Goal: Task Accomplishment & Management: Manage account settings

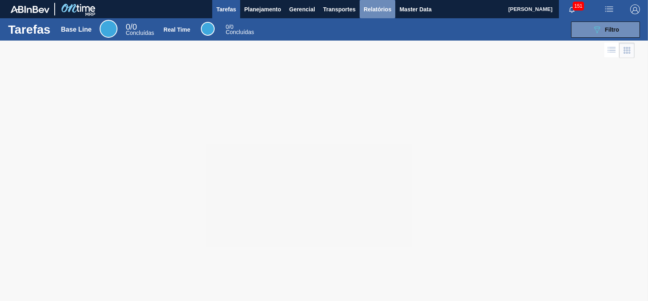
click at [377, 7] on span "Relatórios" at bounding box center [378, 9] width 28 height 10
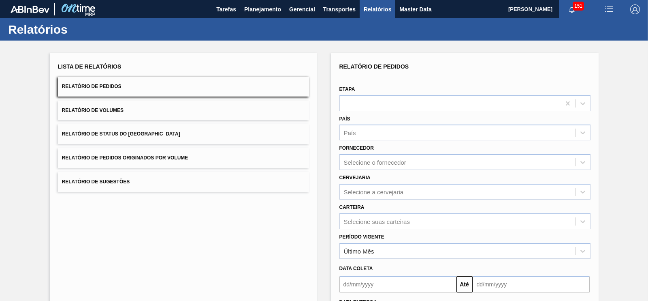
click at [155, 160] on span "Relatório de Pedidos Originados por Volume" at bounding box center [125, 158] width 126 height 6
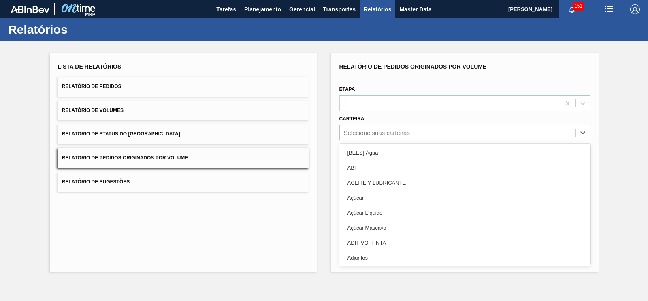
click at [370, 134] on div "Selecione suas carteiras" at bounding box center [377, 132] width 66 height 7
type input "c"
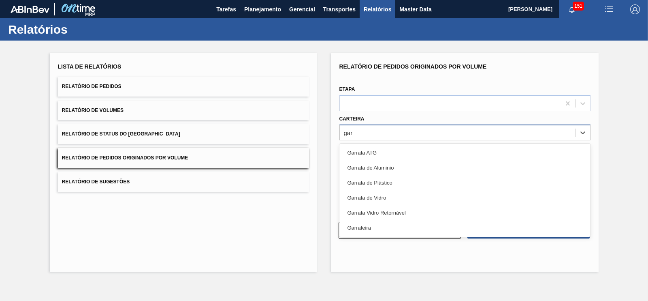
type input "garr"
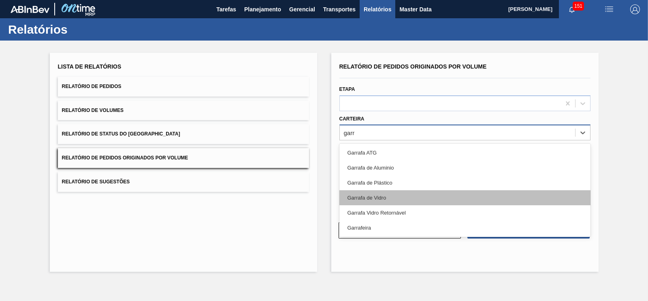
click at [368, 192] on div "Garrafa de Vidro" at bounding box center [464, 197] width 251 height 15
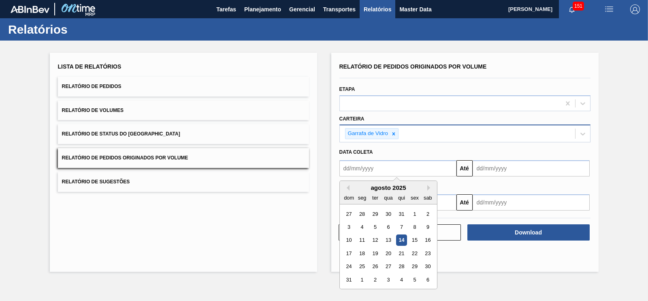
click at [373, 171] on input "text" at bounding box center [397, 168] width 117 height 16
click at [411, 215] on div "1" at bounding box center [414, 213] width 11 height 11
type input "[DATE]"
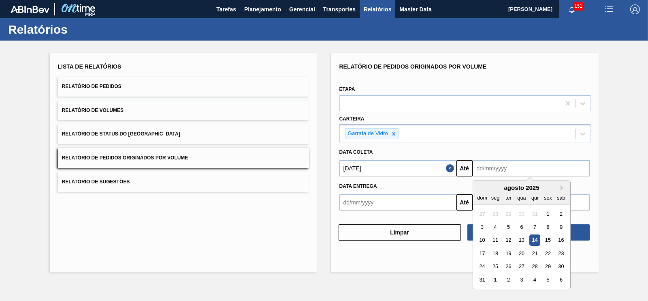
click at [512, 168] on input "text" at bounding box center [531, 168] width 117 height 16
click at [480, 280] on div "31" at bounding box center [482, 279] width 11 height 11
type input "[DATE]"
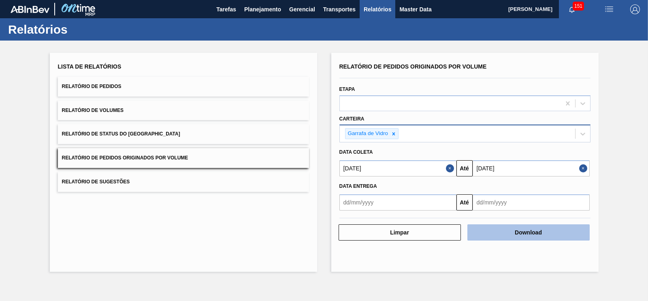
click at [522, 236] on button "Download" at bounding box center [528, 232] width 122 height 16
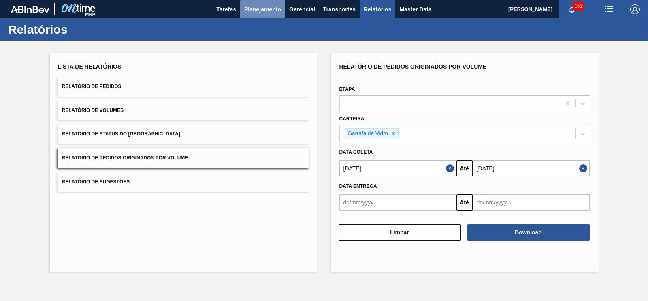
click at [253, 5] on span "Planejamento" at bounding box center [262, 9] width 37 height 10
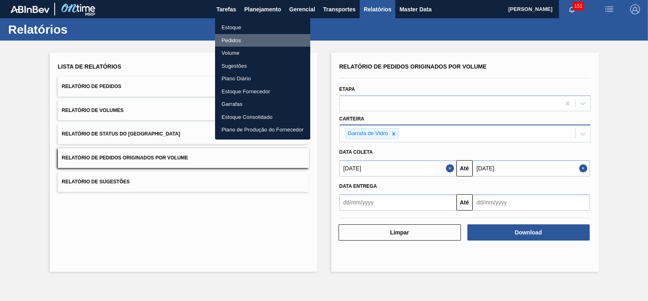
click at [235, 42] on li "Pedidos" at bounding box center [262, 40] width 95 height 13
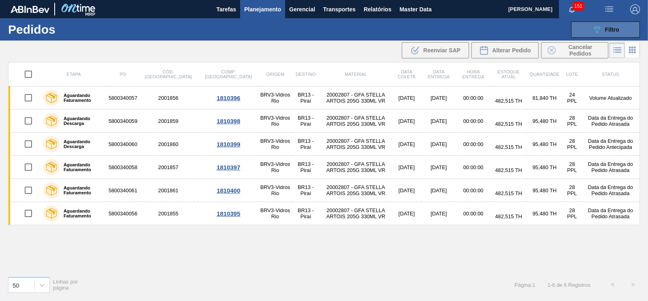
click at [581, 34] on button "089F7B8B-B2A5-4AFE-B5C0-19BA573D28AC Filtro" at bounding box center [605, 29] width 69 height 16
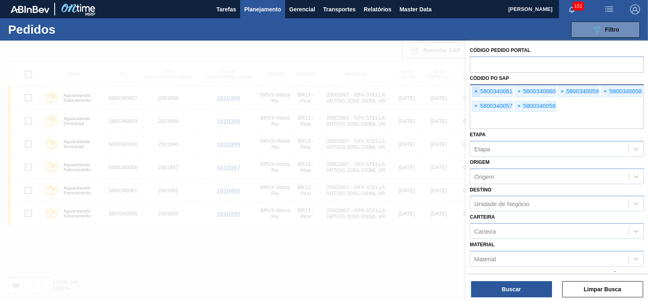
click at [475, 89] on span "×" at bounding box center [476, 92] width 8 height 10
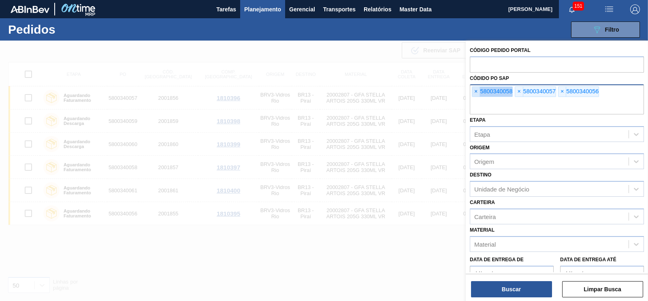
click at [475, 89] on span "×" at bounding box center [476, 92] width 8 height 10
click at [475, 99] on input "text" at bounding box center [557, 106] width 174 height 15
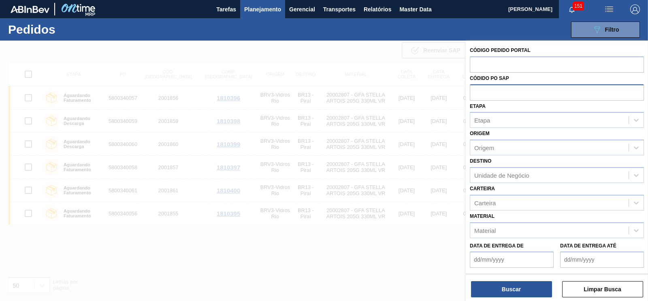
click at [475, 89] on input "text" at bounding box center [557, 91] width 174 height 15
paste input "text"
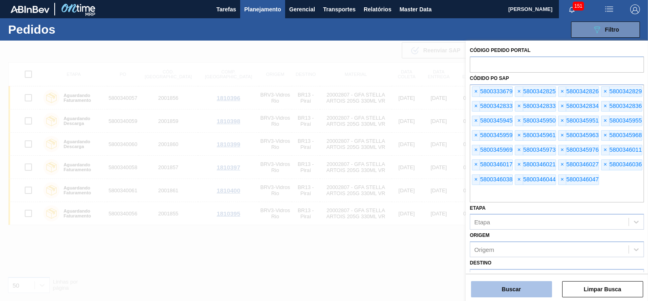
click at [479, 291] on button "Buscar" at bounding box center [511, 289] width 81 height 16
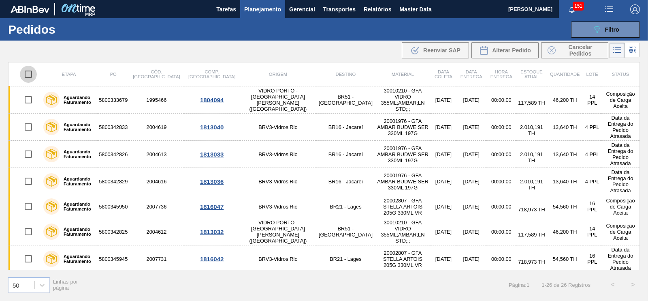
click at [28, 76] on input "checkbox" at bounding box center [28, 74] width 17 height 17
checkbox input "true"
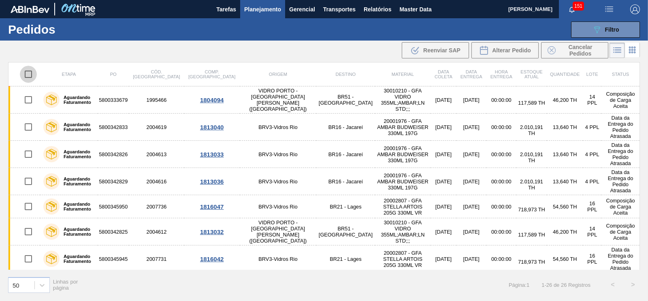
checkbox input "true"
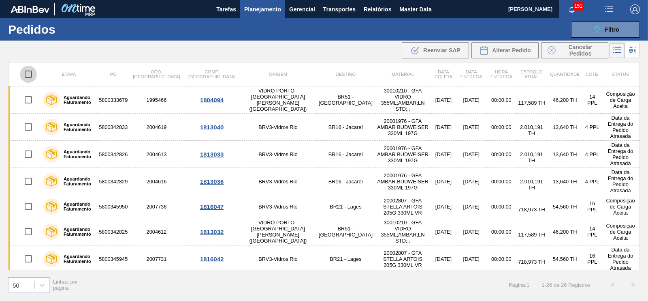
checkbox input "true"
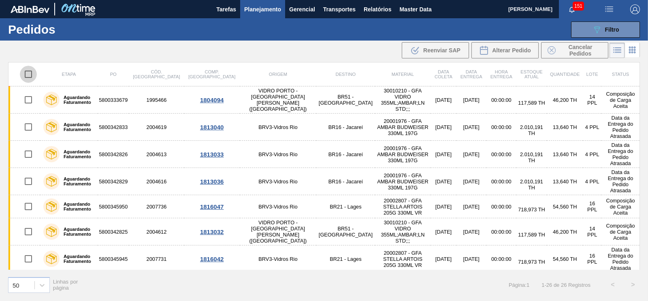
checkbox input "true"
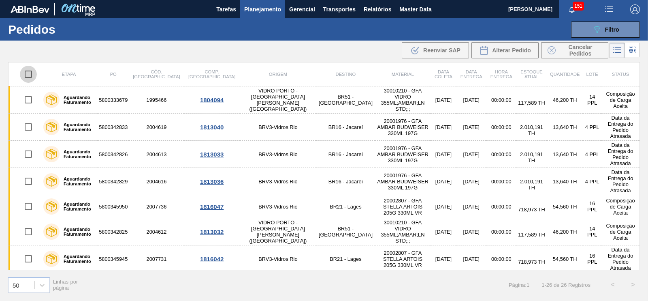
checkbox input "true"
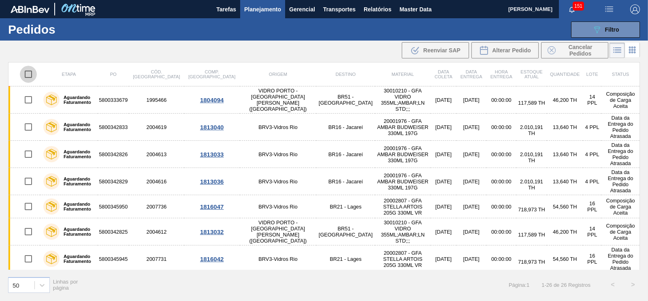
checkbox input "true"
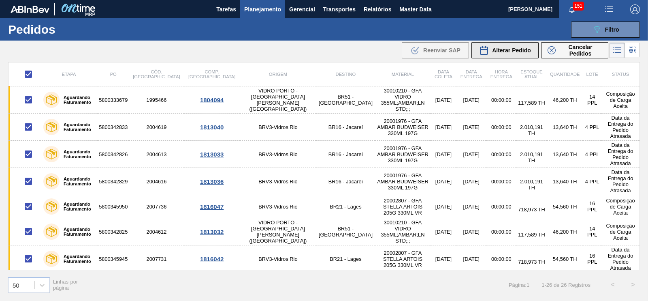
click at [507, 51] on span "Alterar Pedido" at bounding box center [511, 50] width 39 height 6
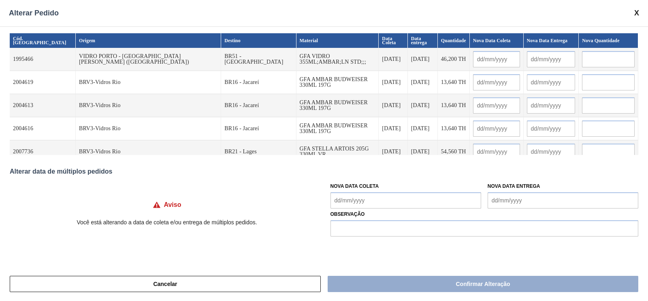
click at [582, 62] on input "text" at bounding box center [608, 59] width 53 height 16
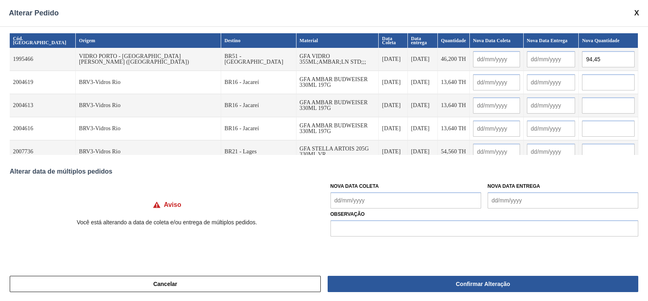
drag, startPoint x: 591, startPoint y: 58, endPoint x: 545, endPoint y: 59, distance: 45.8
click at [545, 59] on tr "1995466 VIDRO PORTO - [GEOGRAPHIC_DATA][PERSON_NAME] ([GEOGRAPHIC_DATA]) BR51 -…" at bounding box center [324, 59] width 629 height 23
type input "94,45"
click at [582, 82] on input "text" at bounding box center [608, 82] width 53 height 16
paste input "94,45"
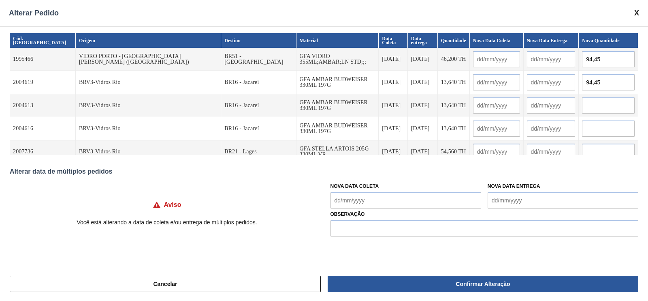
type input "94,45"
paste input "94,45"
click at [582, 106] on input "text" at bounding box center [608, 105] width 53 height 16
type input "94,45"
paste input "94,45"
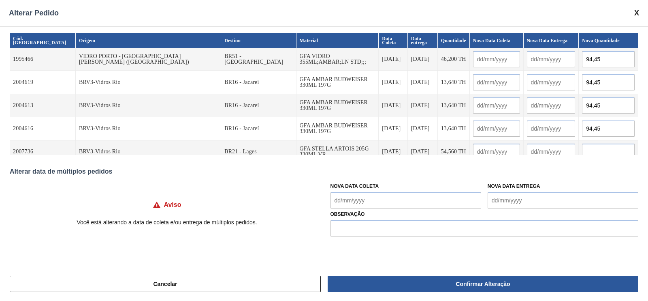
click at [582, 126] on input "94,45" at bounding box center [608, 128] width 53 height 16
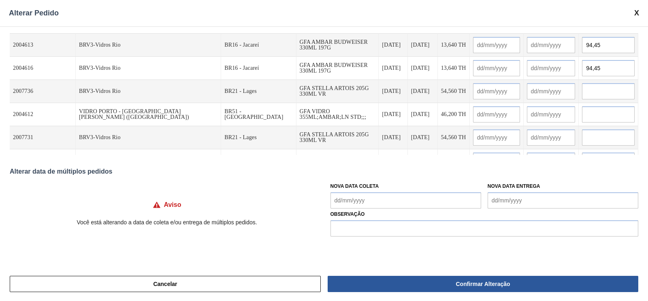
scroll to position [63, 0]
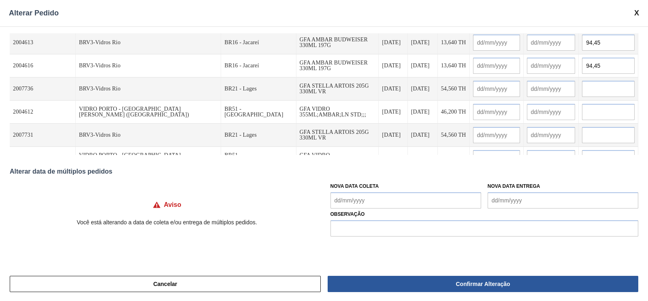
type input "94,45"
click at [582, 90] on input "text" at bounding box center [608, 89] width 53 height 16
paste input "94,45"
type input "94,45"
paste input "94,45"
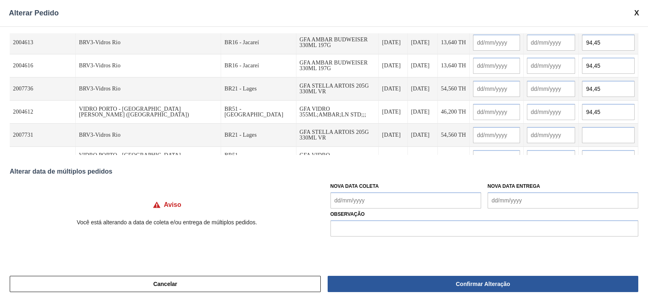
click at [585, 117] on input "94,45" at bounding box center [608, 112] width 53 height 16
type input "94,45"
paste input "94,45"
click at [582, 134] on input "94,45" at bounding box center [608, 135] width 53 height 16
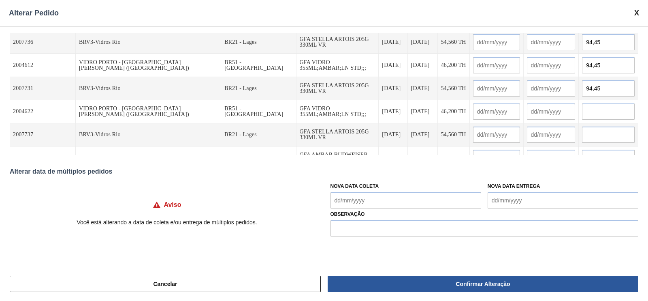
type input "94,45"
paste input "94,45"
click at [582, 111] on input "94,45" at bounding box center [608, 111] width 53 height 16
type input "94,45"
paste input "94,45"
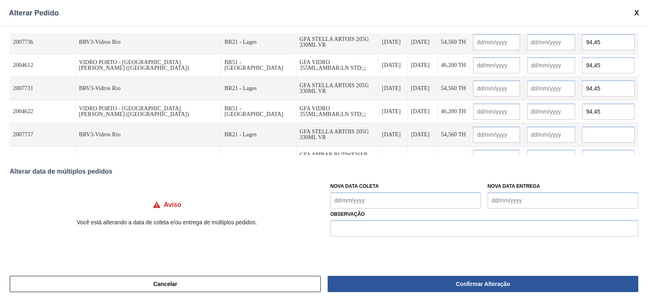
click at [582, 130] on input "text" at bounding box center [608, 134] width 53 height 16
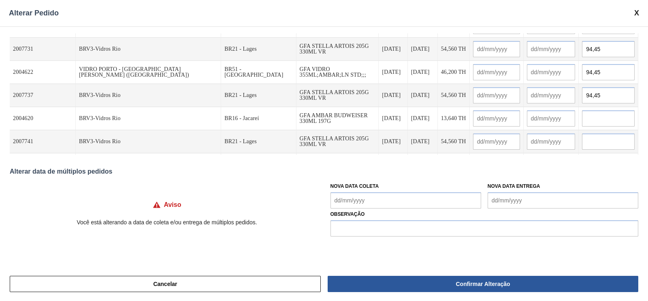
type input "94,45"
paste input "94,45"
click at [582, 122] on input "94,45" at bounding box center [608, 118] width 53 height 16
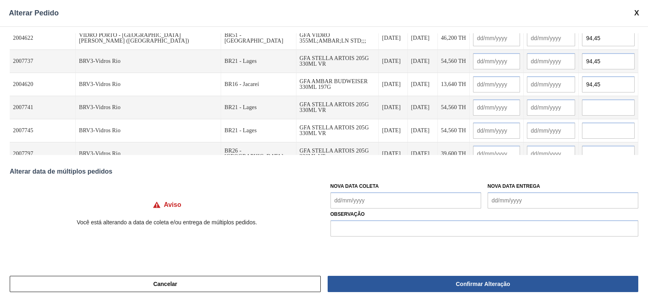
scroll to position [183, 0]
type input "94,45"
paste input "94,45"
click at [582, 112] on input "94,45" at bounding box center [608, 107] width 53 height 16
type input "94,45"
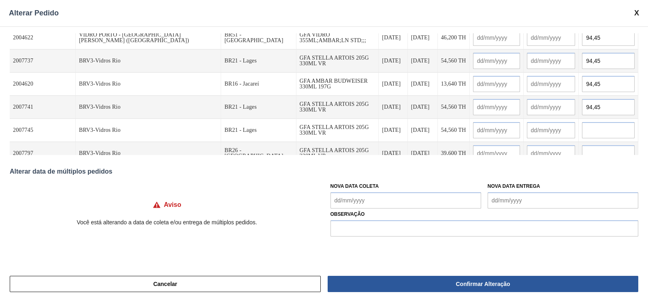
paste input "94,45"
click at [582, 127] on input "94,45" at bounding box center [608, 130] width 53 height 16
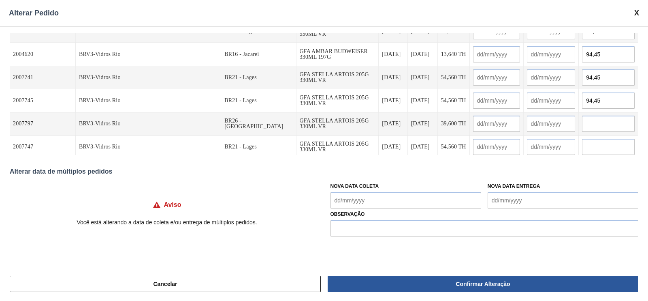
type input "94,45"
paste input "94,45"
click at [582, 124] on input "94,45" at bounding box center [608, 123] width 53 height 16
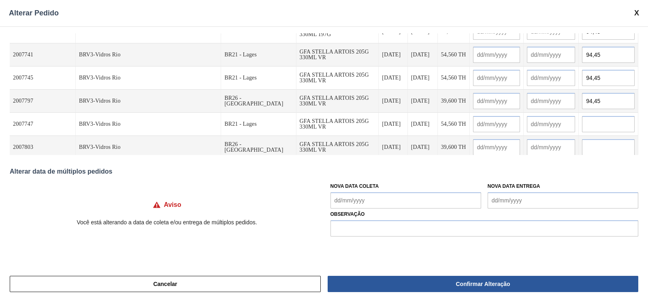
type input "94,45"
paste input "94,45"
click at [582, 121] on input "94,45" at bounding box center [608, 124] width 53 height 16
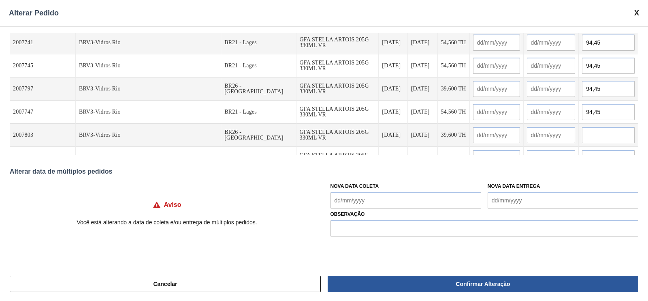
type input "94,45"
paste input "94,45"
click at [582, 131] on input "text" at bounding box center [608, 135] width 53 height 16
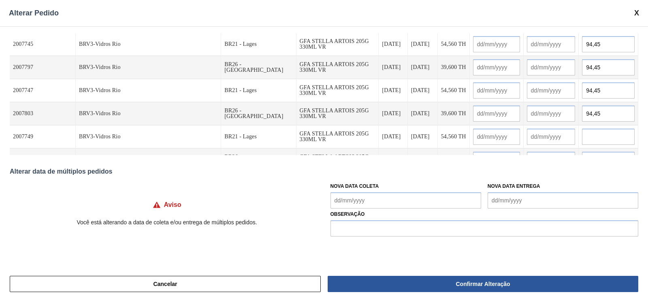
type input "94,45"
paste input "94,45"
click at [582, 137] on input "94,45" at bounding box center [608, 136] width 53 height 16
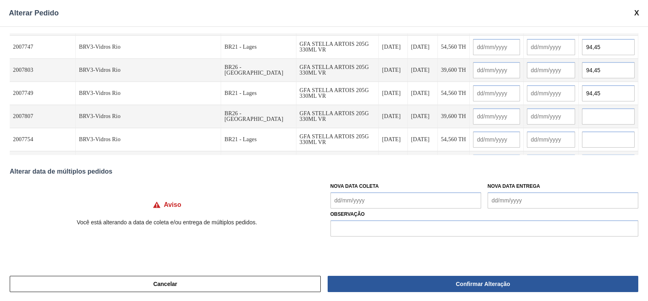
scroll to position [314, 0]
type input "94,45"
paste input "94,45"
click at [582, 114] on input "94,45" at bounding box center [608, 115] width 53 height 16
type input "94,45"
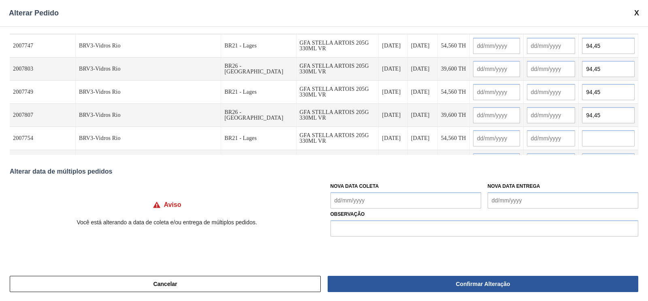
paste input "94,45"
click at [582, 137] on input "text" at bounding box center [608, 138] width 53 height 16
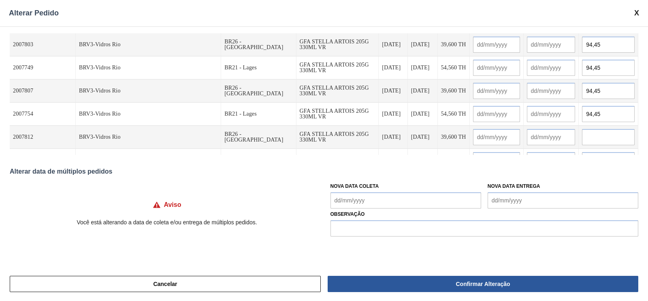
type input "94,45"
paste input "94,45"
click at [582, 134] on input "94,45" at bounding box center [608, 137] width 53 height 16
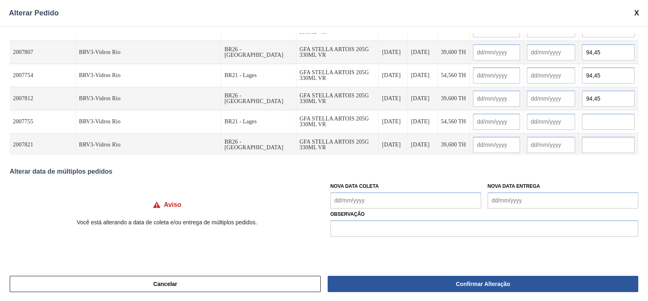
scroll to position [377, 0]
type input "94,45"
paste input "94,45"
click at [582, 121] on input "94,45" at bounding box center [608, 121] width 53 height 16
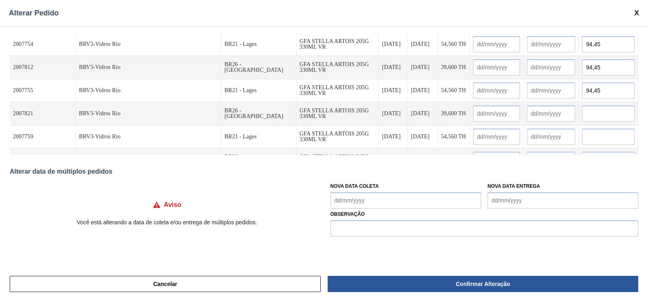
type input "94,45"
paste input "94,45"
click at [582, 114] on input "94,45" at bounding box center [608, 113] width 53 height 16
type input "94,45"
click at [582, 141] on input "text" at bounding box center [608, 136] width 53 height 16
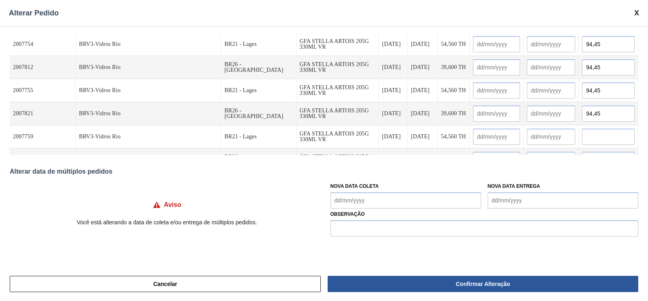
paste input "94,45"
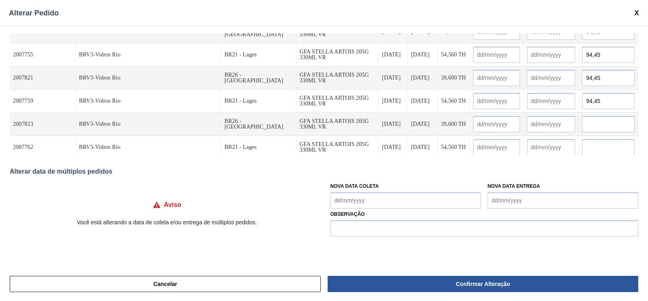
type input "94,45"
click at [582, 118] on input "text" at bounding box center [608, 124] width 53 height 16
paste input "94,45"
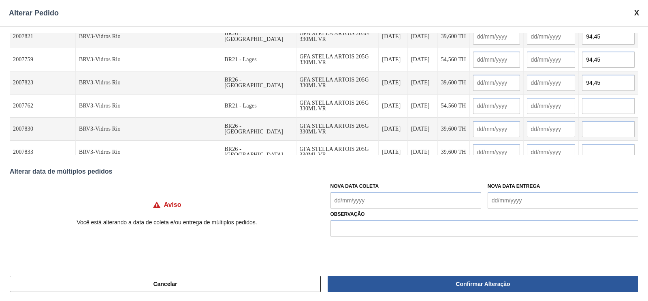
type input "94,45"
paste input "94,45"
click at [582, 103] on input "94,45" at bounding box center [608, 106] width 53 height 16
type input "94,45"
paste input "94,45"
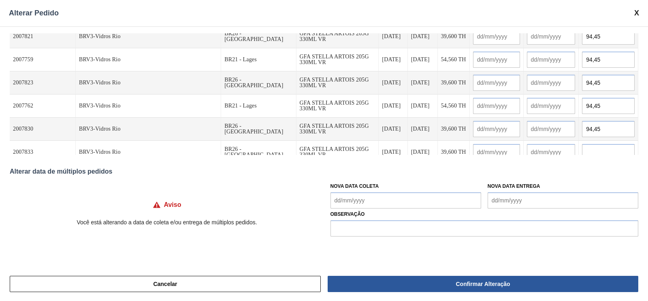
click at [582, 124] on input "94,45" at bounding box center [608, 129] width 53 height 16
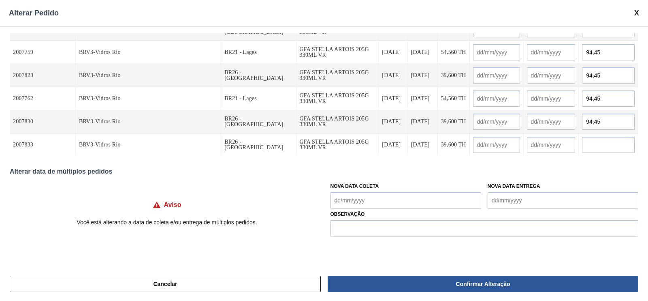
type input "94,45"
paste input "94,45"
click at [582, 139] on input "94,45" at bounding box center [608, 145] width 53 height 16
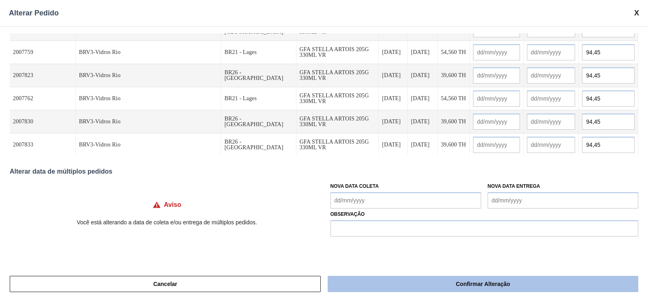
type input "94,45"
click at [476, 280] on button "Confirmar Alteração" at bounding box center [483, 283] width 311 height 16
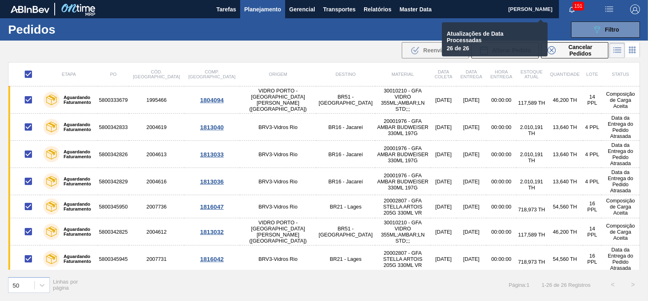
checkbox input "false"
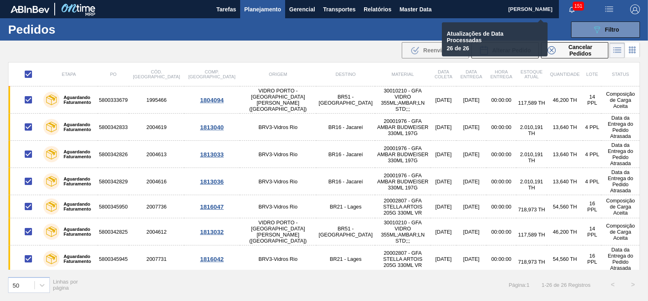
checkbox input "false"
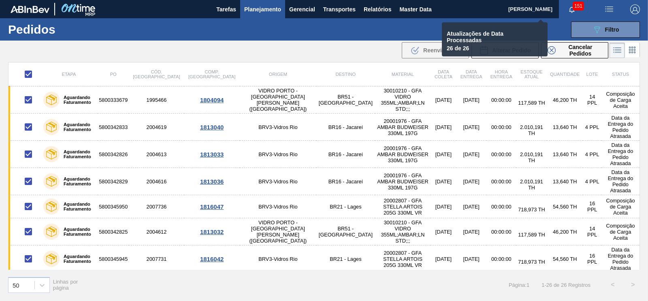
checkbox input "false"
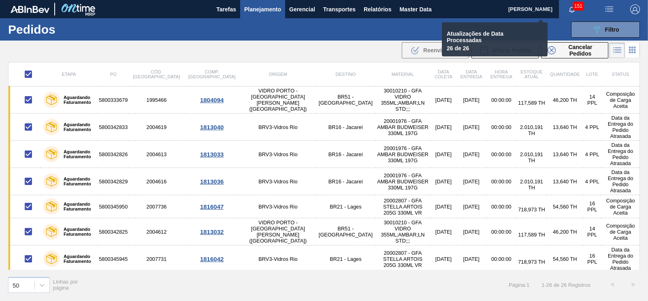
checkbox input "false"
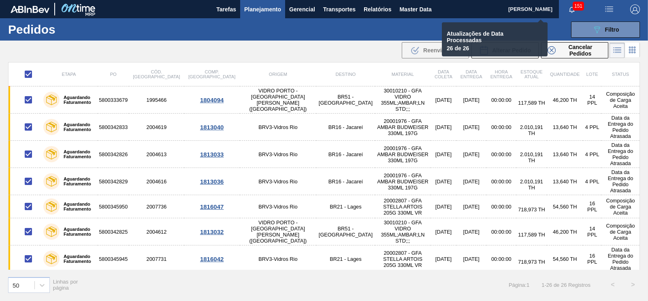
checkbox input "false"
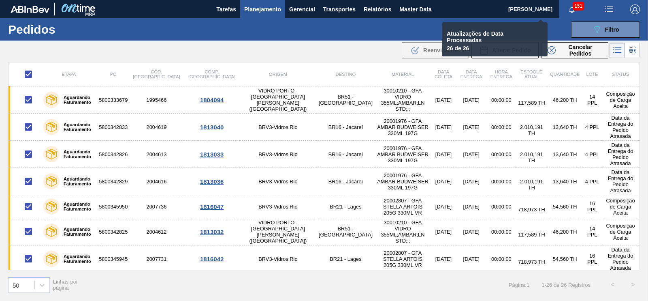
checkbox input "false"
